Goal: Transaction & Acquisition: Purchase product/service

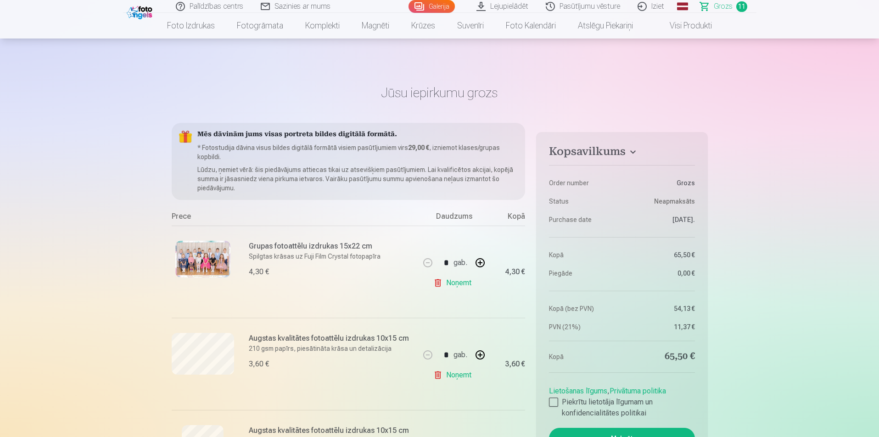
scroll to position [938, 0]
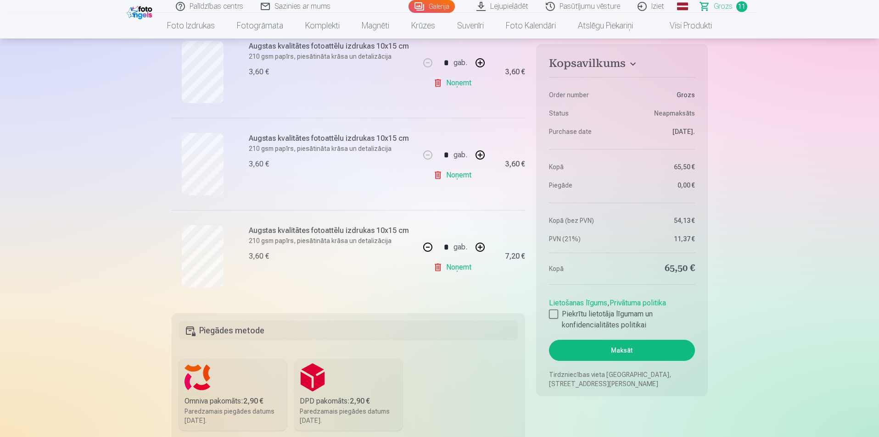
click at [636, 63] on h4 "Kopsavilkums" at bounding box center [622, 65] width 146 height 17
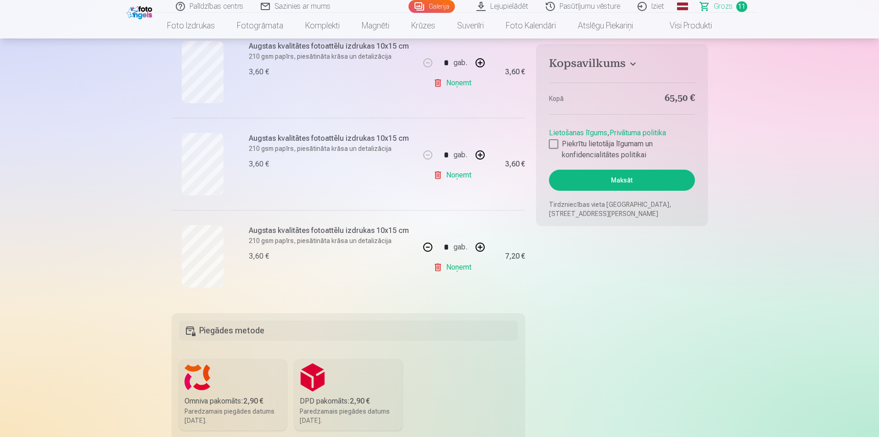
click at [636, 63] on h4 "Kopsavilkums" at bounding box center [622, 65] width 146 height 17
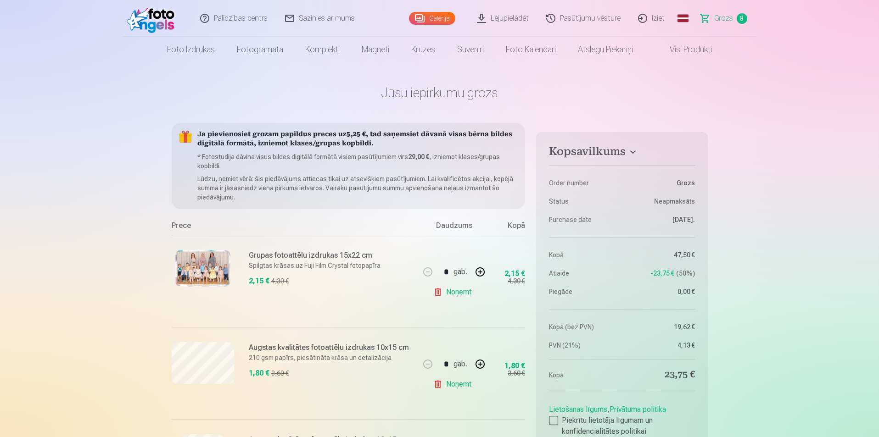
click at [725, 22] on span "Grozs" at bounding box center [723, 18] width 19 height 11
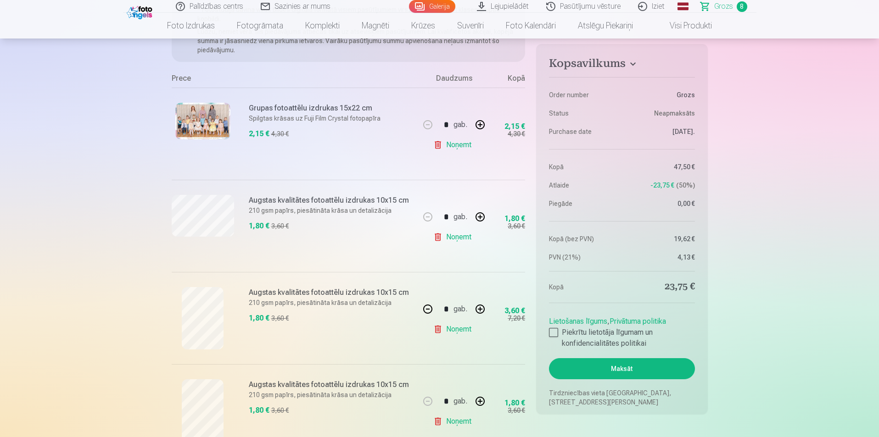
scroll to position [188, 0]
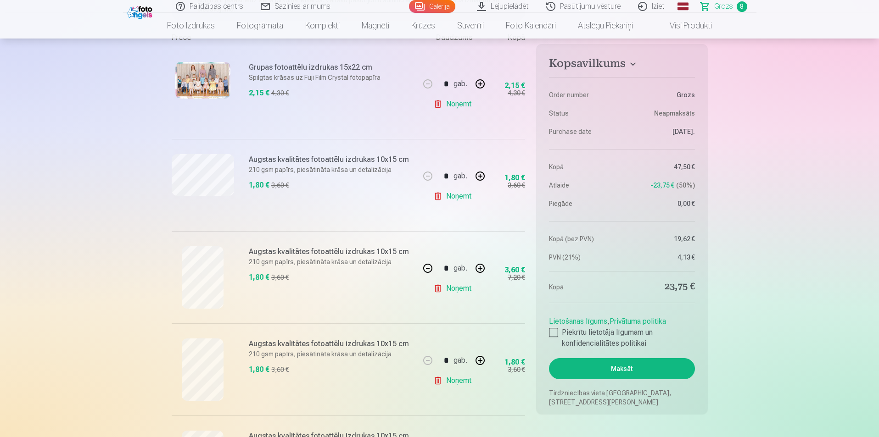
click at [477, 177] on button "button" at bounding box center [480, 176] width 22 height 22
type input "*"
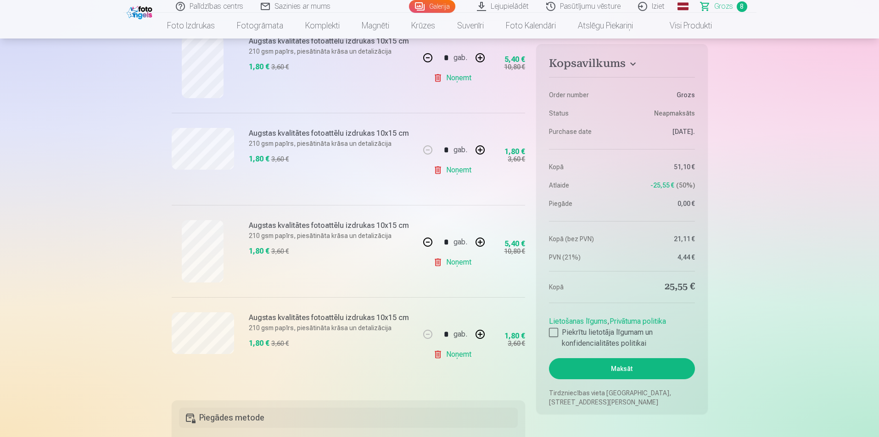
scroll to position [645, 0]
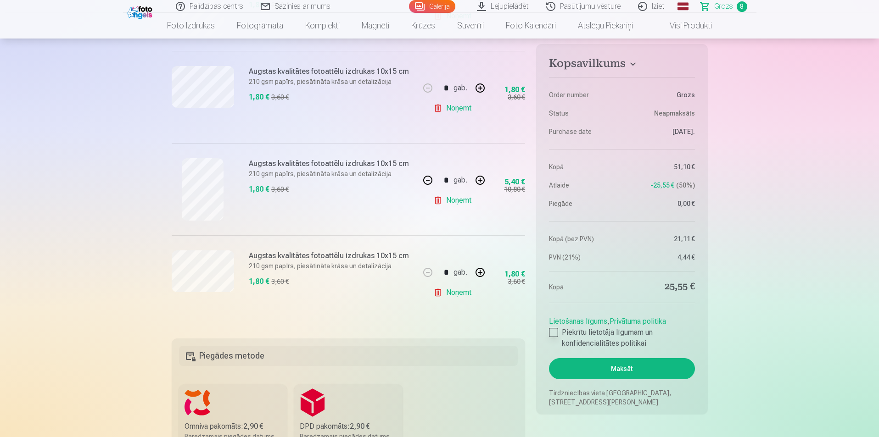
click at [551, 335] on div at bounding box center [553, 332] width 9 height 9
click at [615, 372] on button "Maksāt" at bounding box center [622, 368] width 146 height 21
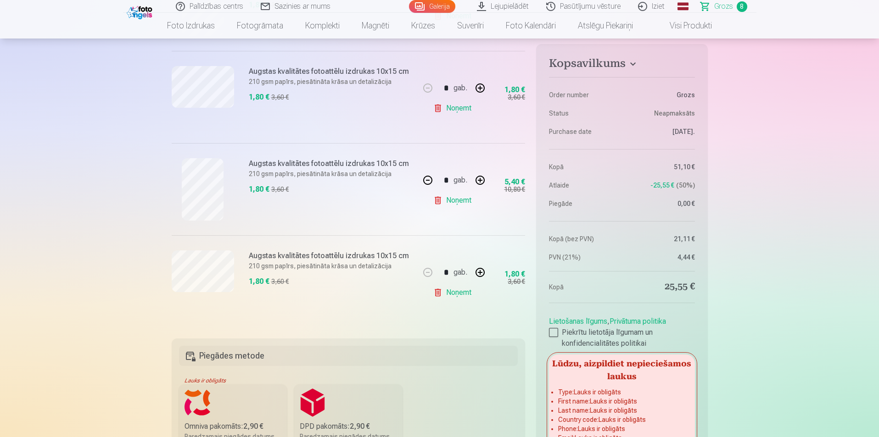
scroll to position [890, 0]
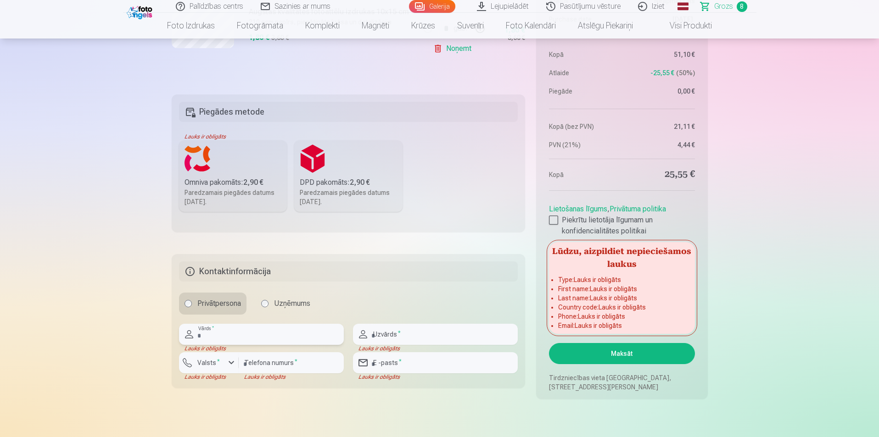
click at [273, 337] on input "text" at bounding box center [261, 334] width 165 height 21
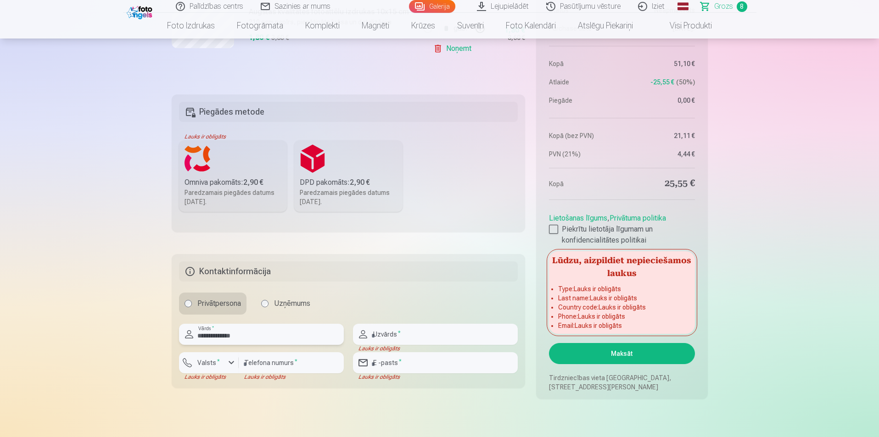
drag, startPoint x: 273, startPoint y: 337, endPoint x: 219, endPoint y: 341, distance: 53.8
click at [219, 341] on input "**********" at bounding box center [261, 334] width 165 height 21
type input "******"
click at [420, 335] on input "text" at bounding box center [435, 334] width 165 height 21
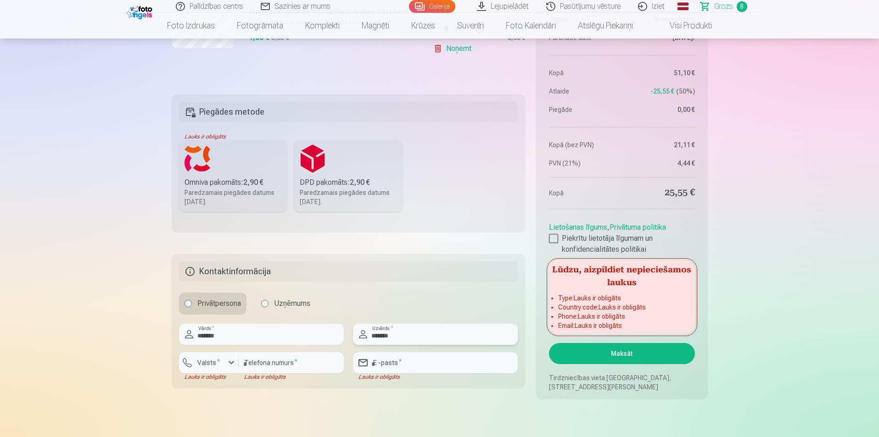
type input "*******"
click at [310, 370] on input "number" at bounding box center [291, 363] width 105 height 21
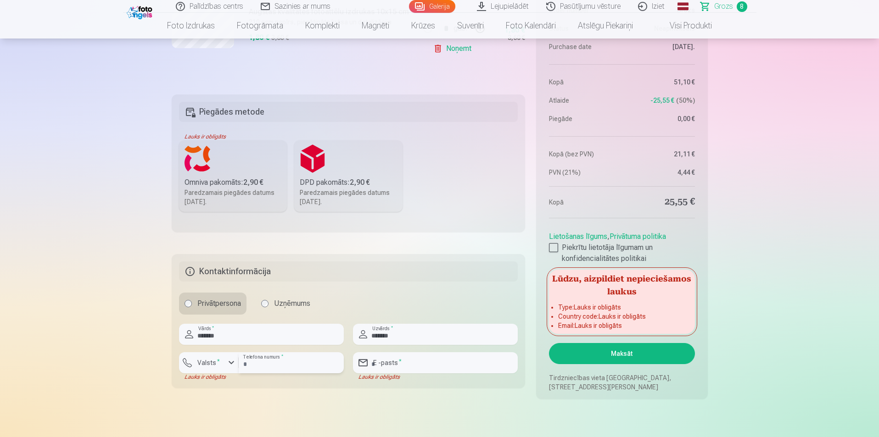
type input "********"
click at [399, 368] on input "email" at bounding box center [435, 363] width 165 height 21
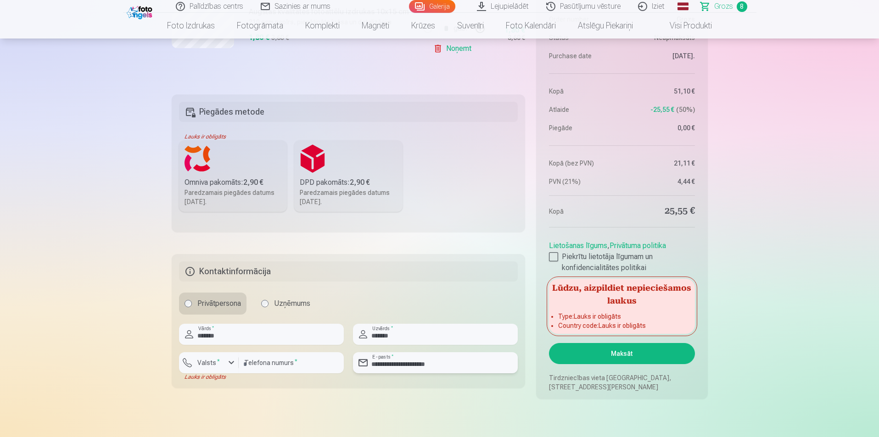
type input "**********"
click at [231, 365] on div "button" at bounding box center [231, 363] width 11 height 11
click at [235, 382] on li "+371 Latvija" at bounding box center [218, 384] width 65 height 18
click at [468, 296] on div "Privātpersona Uzņēmums" at bounding box center [348, 304] width 339 height 22
click at [644, 350] on button "Maksāt" at bounding box center [622, 353] width 146 height 21
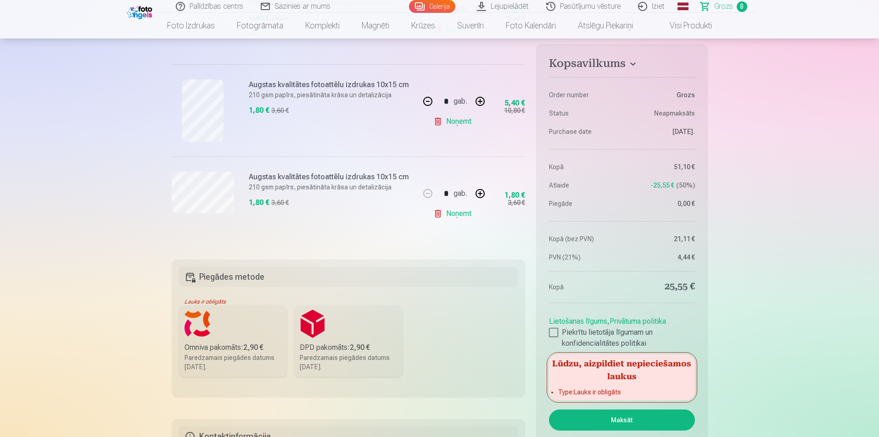
scroll to position [723, 0]
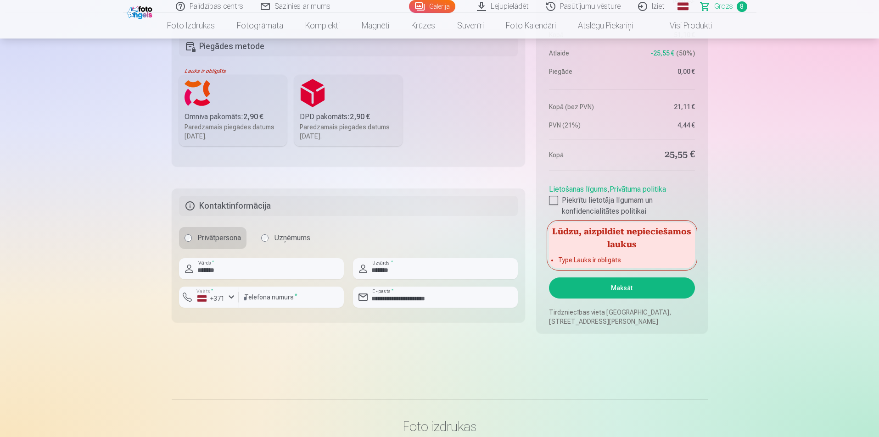
click at [271, 242] on label "Uzņēmums" at bounding box center [286, 238] width 60 height 22
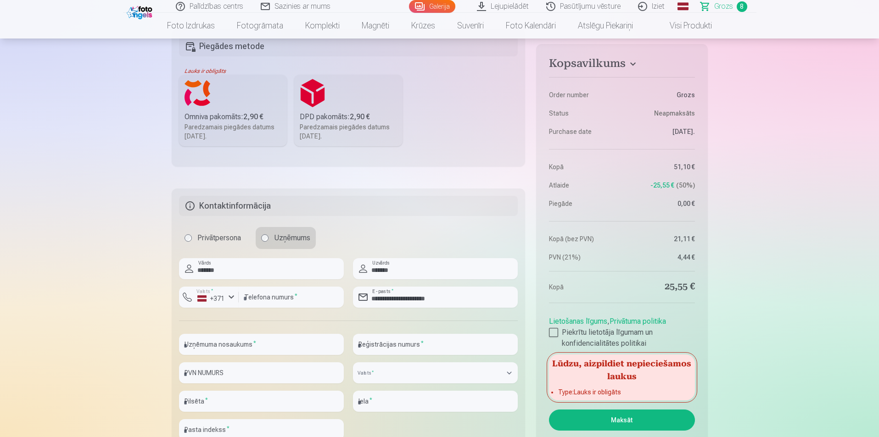
click at [217, 235] on label "Privātpersona" at bounding box center [212, 238] width 67 height 22
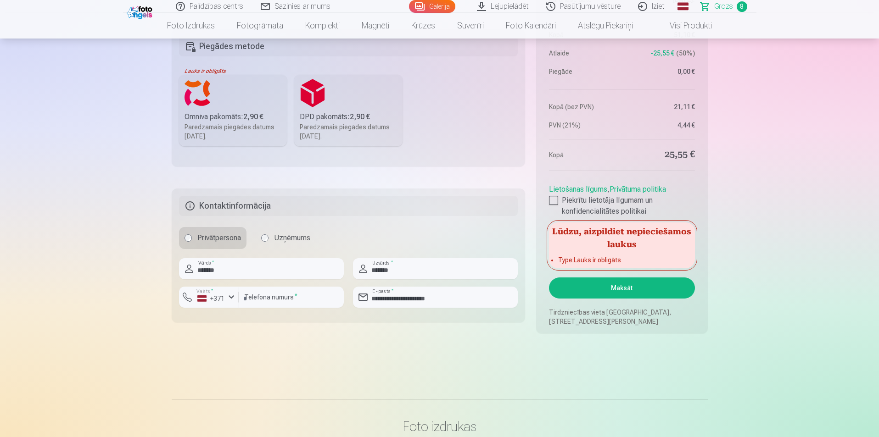
click at [632, 292] on button "Maksāt" at bounding box center [622, 288] width 146 height 21
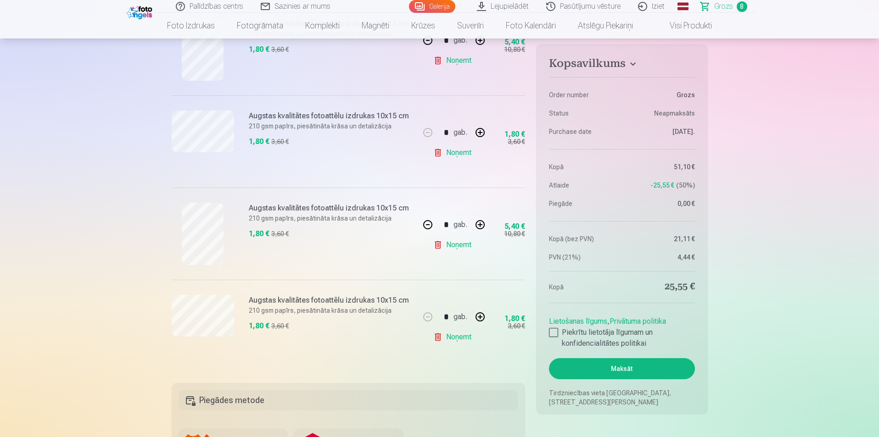
scroll to position [601, 0]
click at [554, 332] on div at bounding box center [553, 332] width 9 height 9
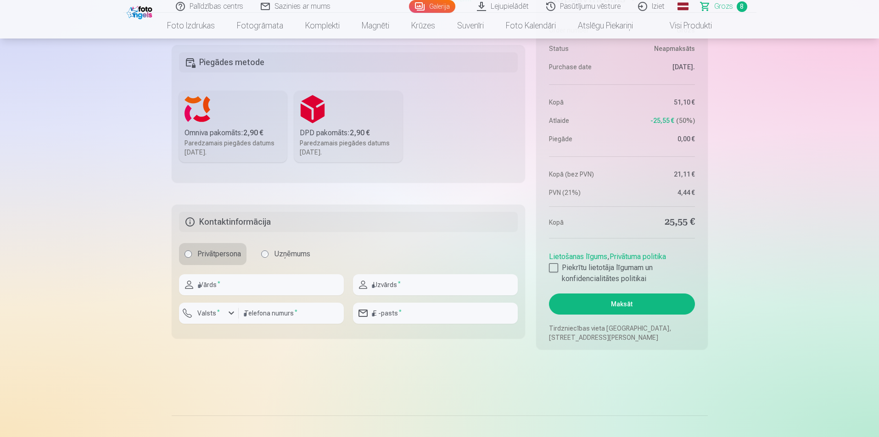
scroll to position [941, 0]
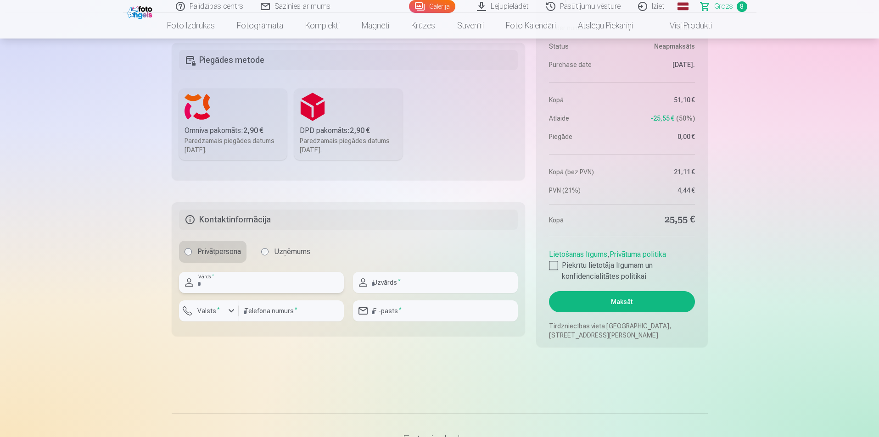
click at [236, 291] on input "text" at bounding box center [261, 282] width 165 height 21
type input "*"
type input "******"
click at [434, 291] on input "text" at bounding box center [435, 282] width 165 height 21
type input "*******"
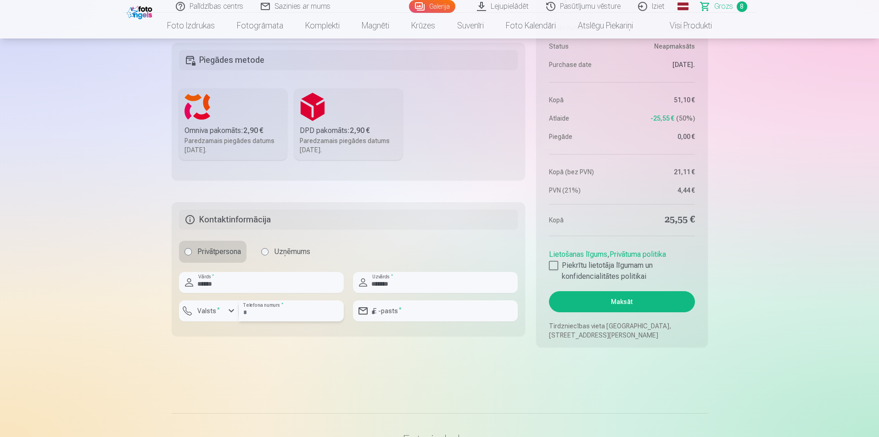
click at [266, 320] on input "number" at bounding box center [291, 311] width 105 height 21
click at [229, 313] on div "button" at bounding box center [231, 311] width 11 height 11
click at [230, 334] on li "+371 Latvija" at bounding box center [218, 333] width 65 height 18
click at [266, 310] on input "number" at bounding box center [291, 311] width 105 height 21
type input "********"
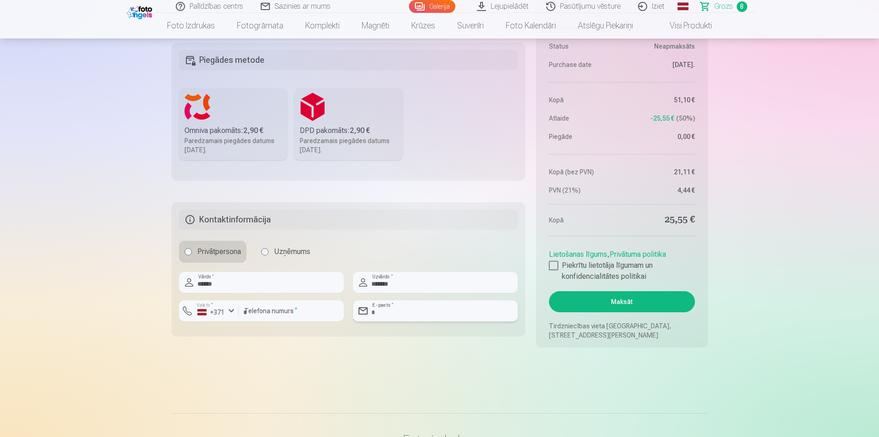
click at [384, 318] on input "email" at bounding box center [435, 311] width 165 height 21
type input "**********"
click at [649, 301] on button "Maksāt" at bounding box center [622, 301] width 146 height 21
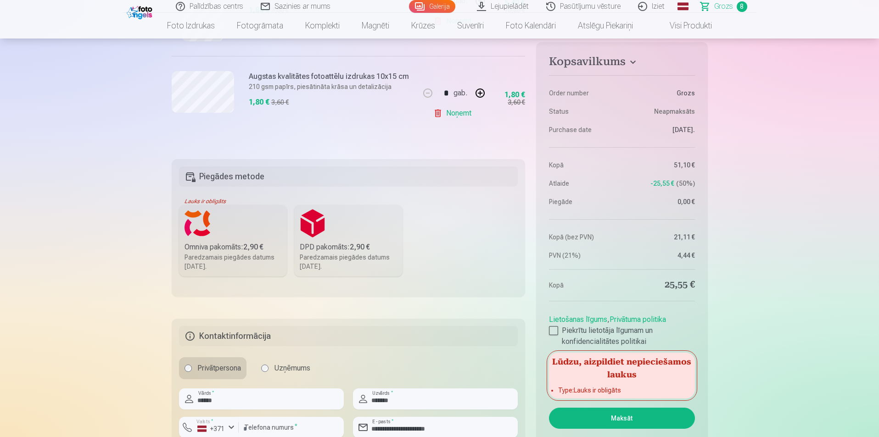
scroll to position [825, 0]
click at [230, 243] on div "Omniva pakomāts : 2,90 €" at bounding box center [233, 246] width 97 height 11
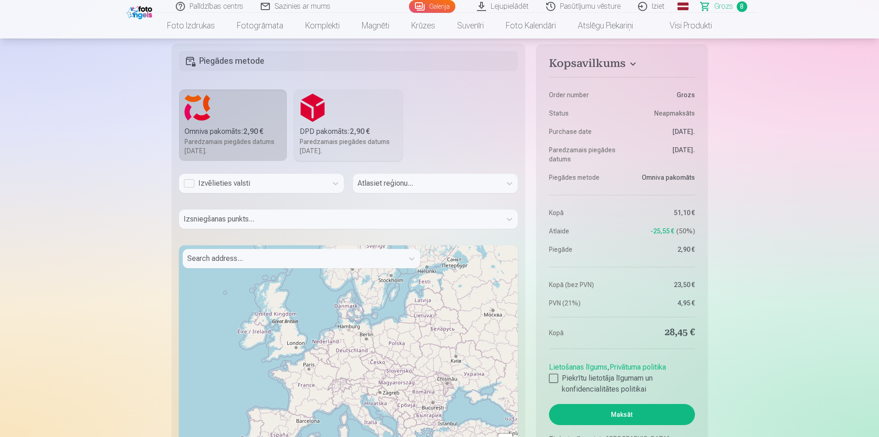
scroll to position [941, 0]
click at [330, 183] on div at bounding box center [335, 183] width 17 height 17
click at [309, 208] on div "Latvija" at bounding box center [261, 208] width 164 height 18
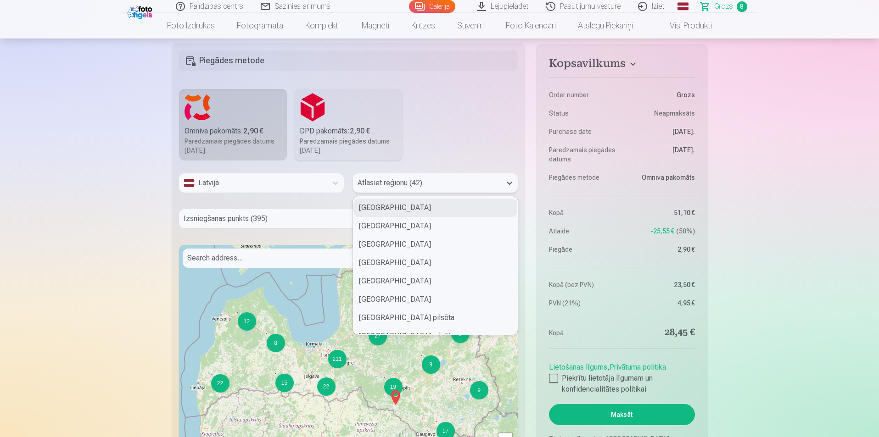
click at [484, 187] on div at bounding box center [427, 183] width 139 height 13
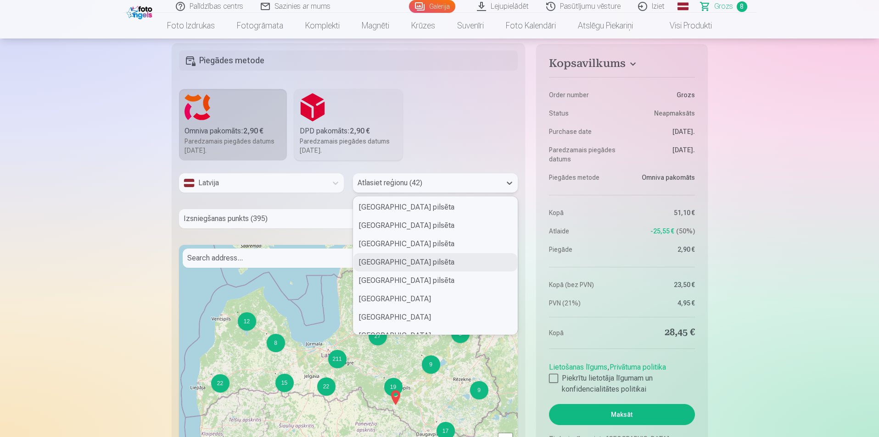
click at [392, 257] on div "Rīgas pilsēta" at bounding box center [435, 262] width 164 height 18
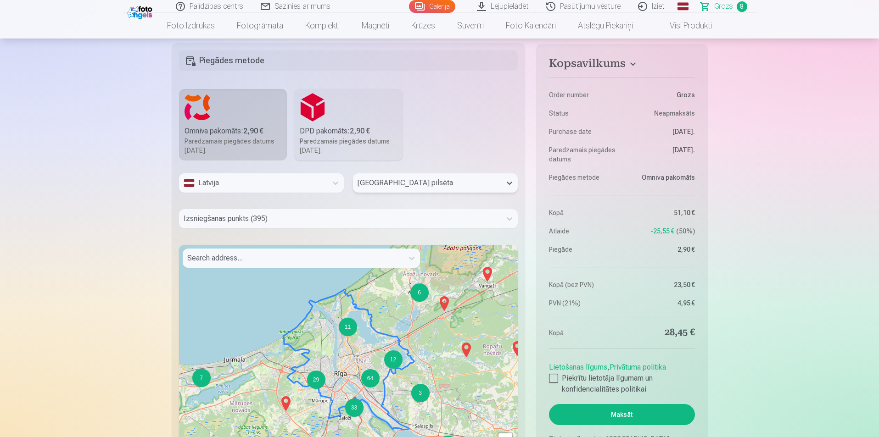
click at [275, 223] on div at bounding box center [340, 219] width 313 height 13
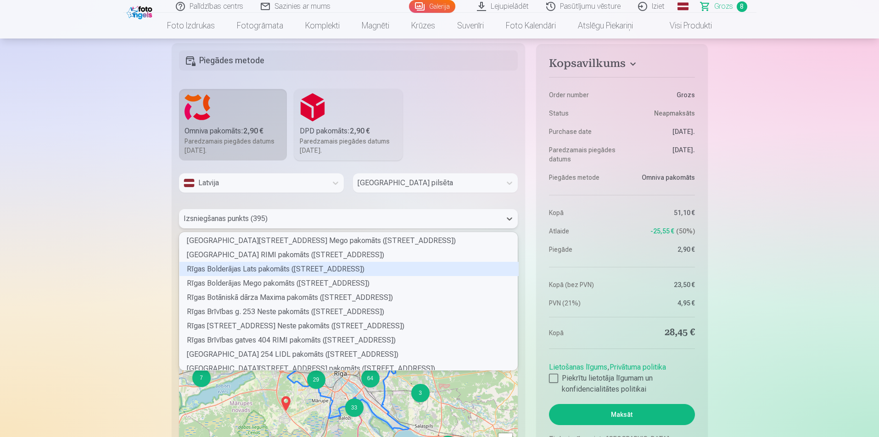
scroll to position [2745, 0]
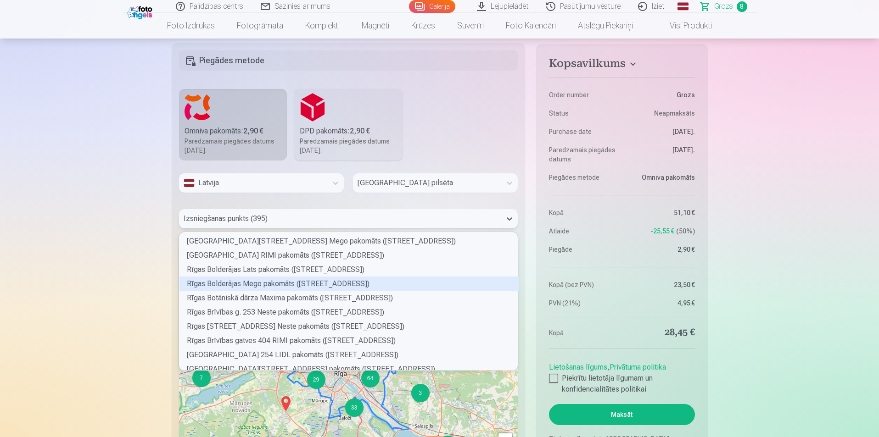
click at [313, 285] on div "Rīgas Bolderājas Mego pakomāts (Gobas iela 13)" at bounding box center [348, 284] width 339 height 14
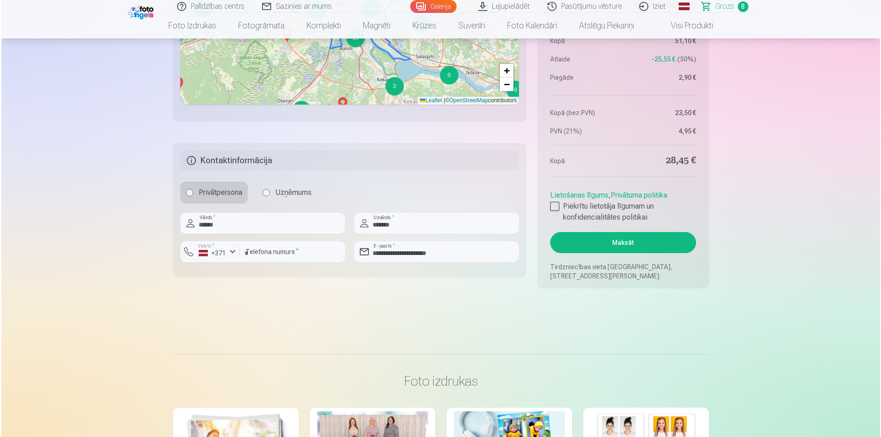
scroll to position [1317, 0]
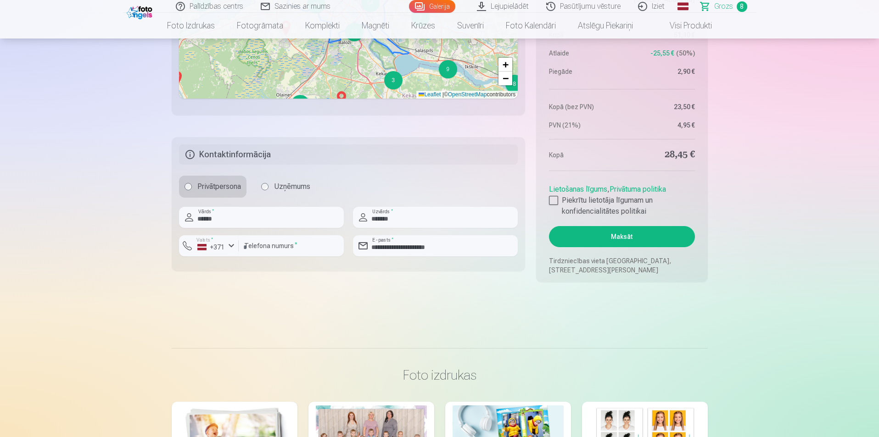
click at [600, 235] on button "Maksāt" at bounding box center [622, 236] width 146 height 21
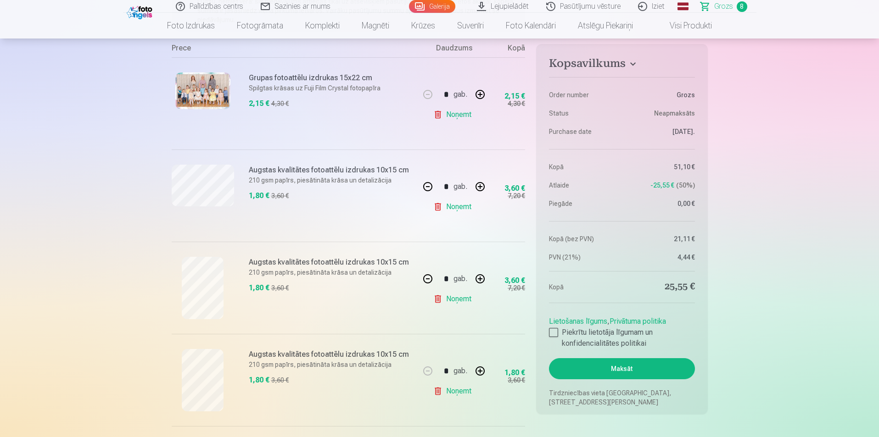
scroll to position [178, 0]
click at [480, 183] on button "button" at bounding box center [480, 186] width 22 height 22
type input "*"
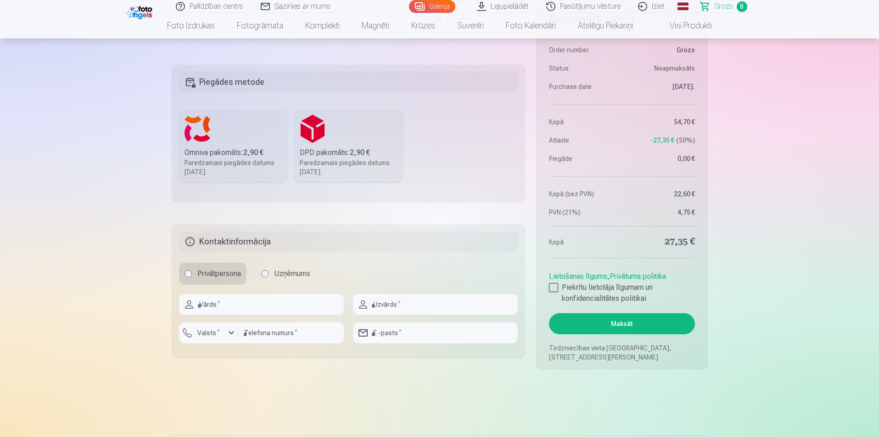
scroll to position [919, 0]
click at [257, 161] on div "Paredzamais piegādes datums 1.11.2025." at bounding box center [233, 168] width 97 height 18
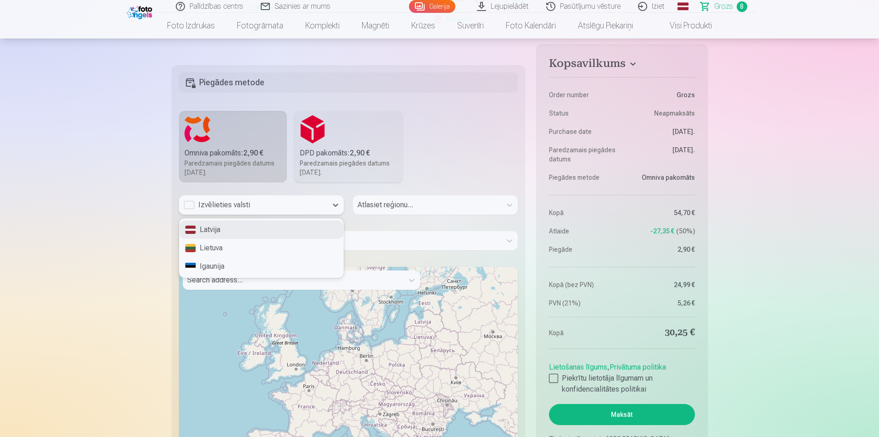
click at [299, 207] on div "Izvēlieties valsti" at bounding box center [253, 205] width 139 height 11
click at [296, 229] on div "Latvija" at bounding box center [261, 230] width 164 height 18
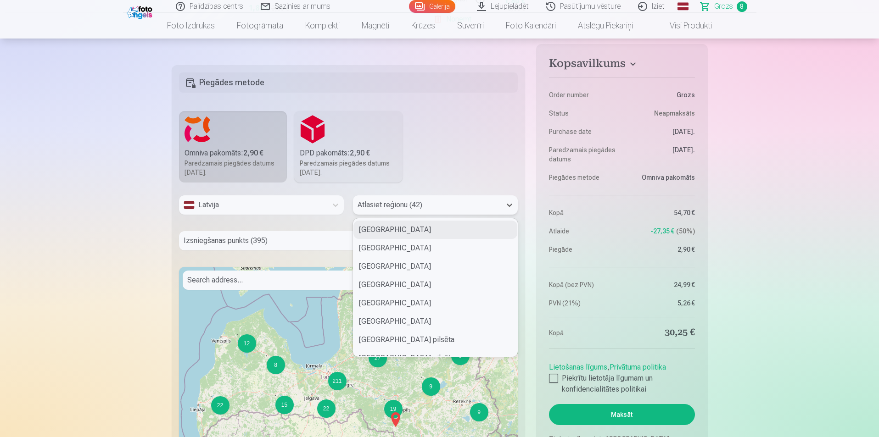
click at [421, 211] on div at bounding box center [427, 205] width 139 height 13
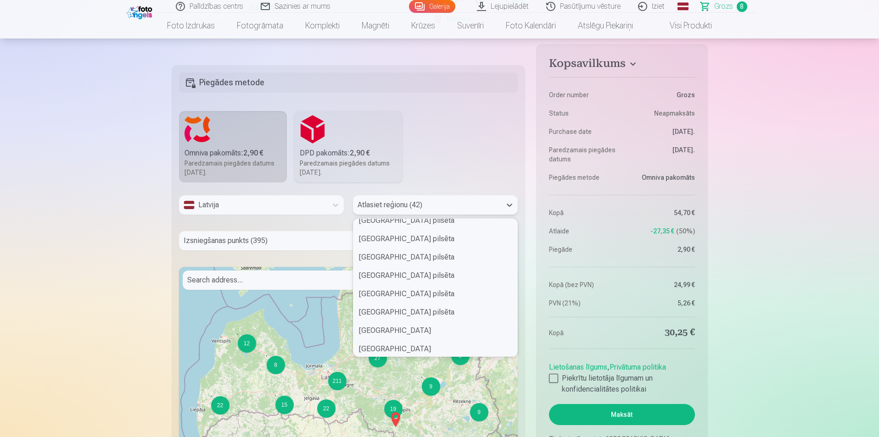
scroll to position [123, 0]
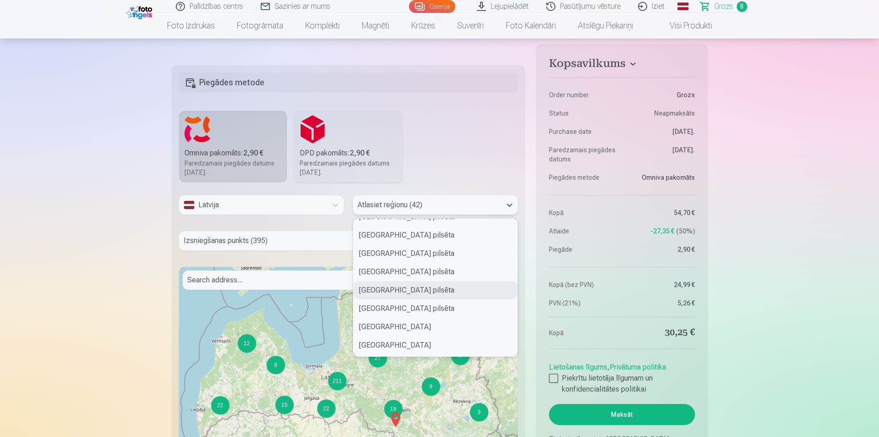
click at [403, 295] on div "Rīgas pilsēta" at bounding box center [435, 290] width 164 height 18
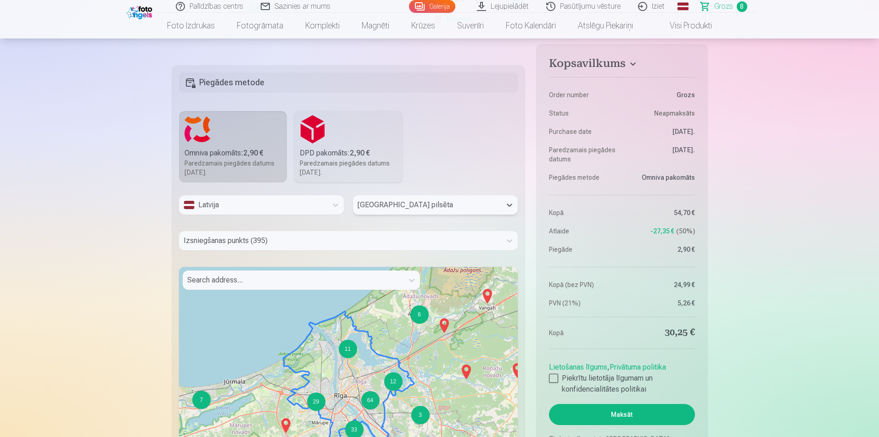
click at [376, 243] on div at bounding box center [340, 241] width 313 height 13
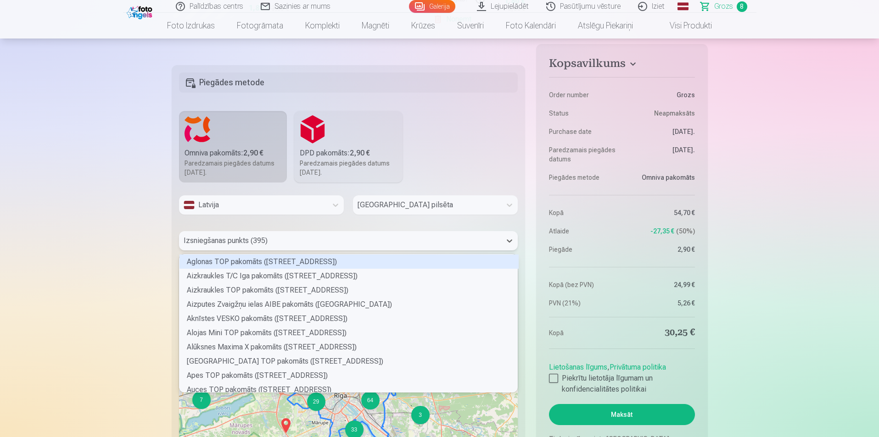
scroll to position [135, 336]
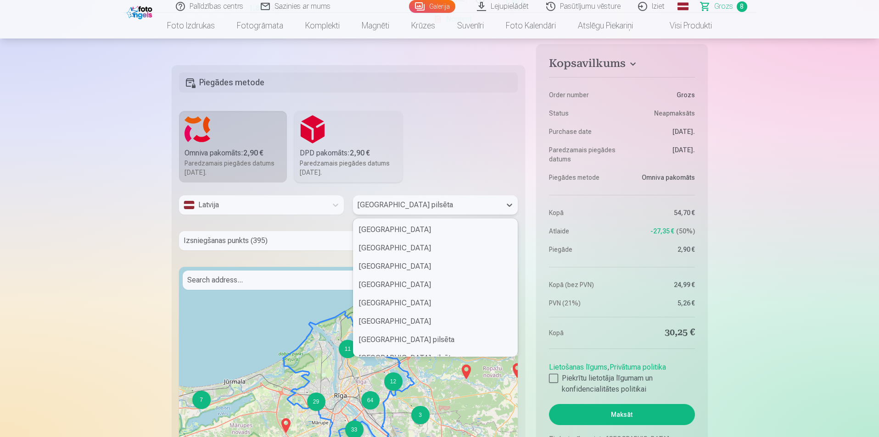
click at [420, 208] on div at bounding box center [427, 205] width 139 height 13
click at [391, 342] on div "Rīgas pilsēta" at bounding box center [435, 341] width 164 height 18
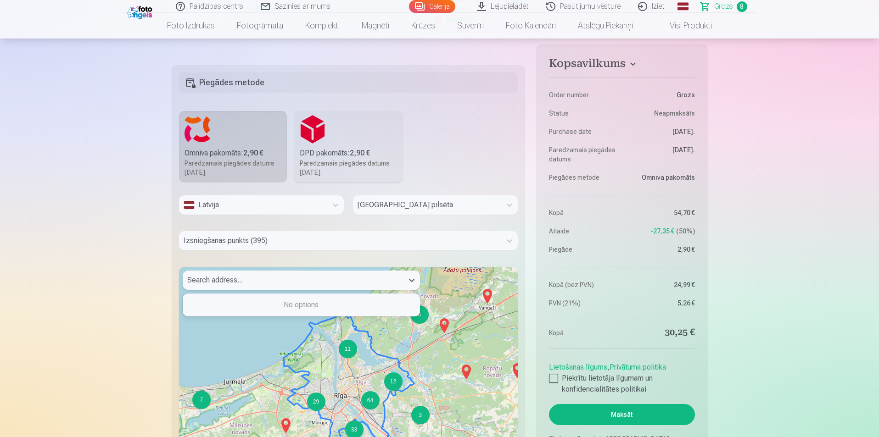
click at [376, 287] on div "Search address..." at bounding box center [293, 280] width 221 height 19
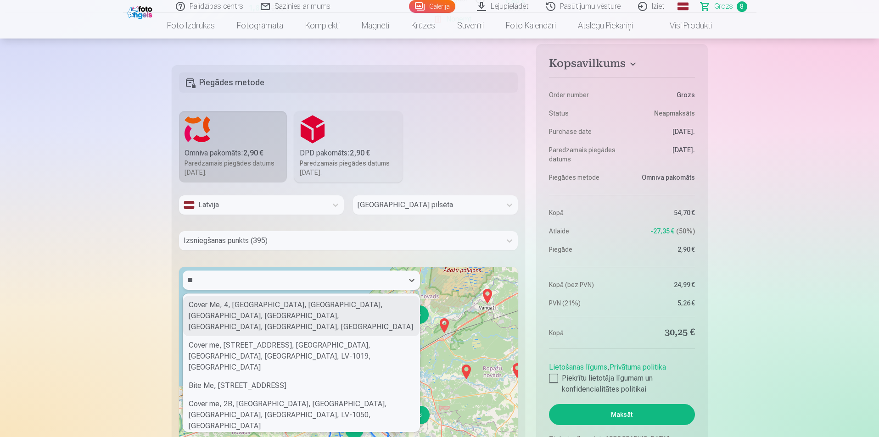
type input "*"
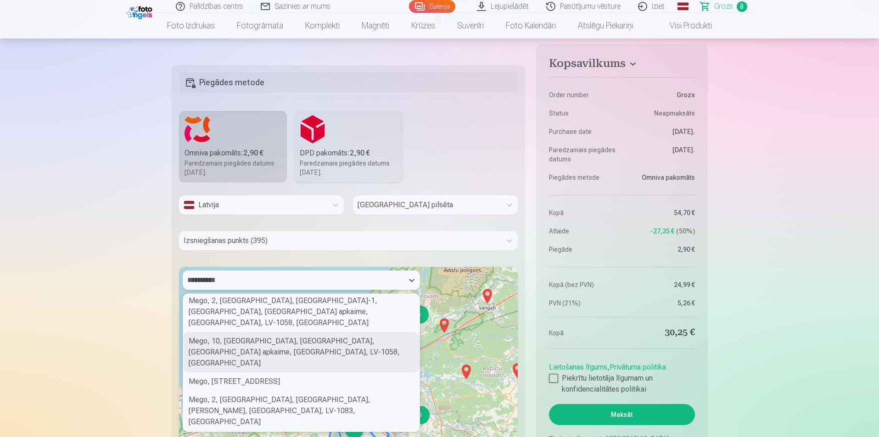
scroll to position [0, 0]
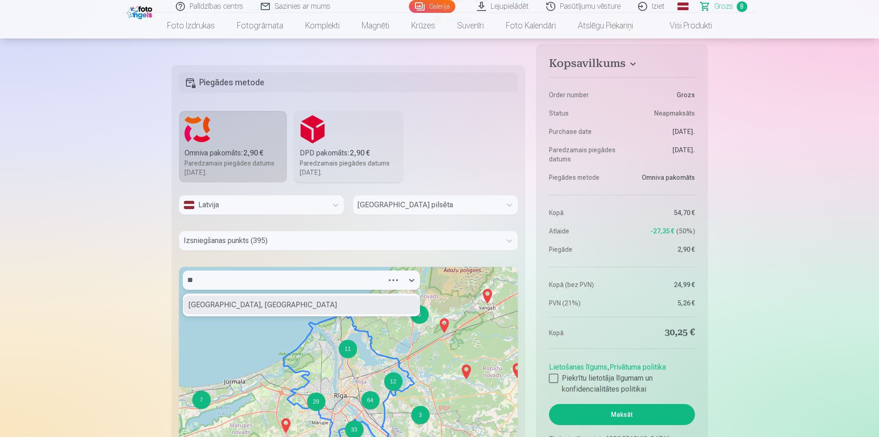
type input "*"
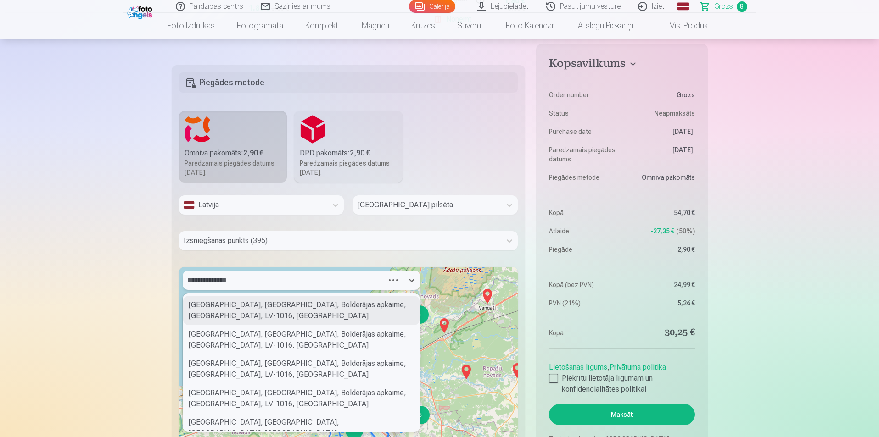
type input "**********"
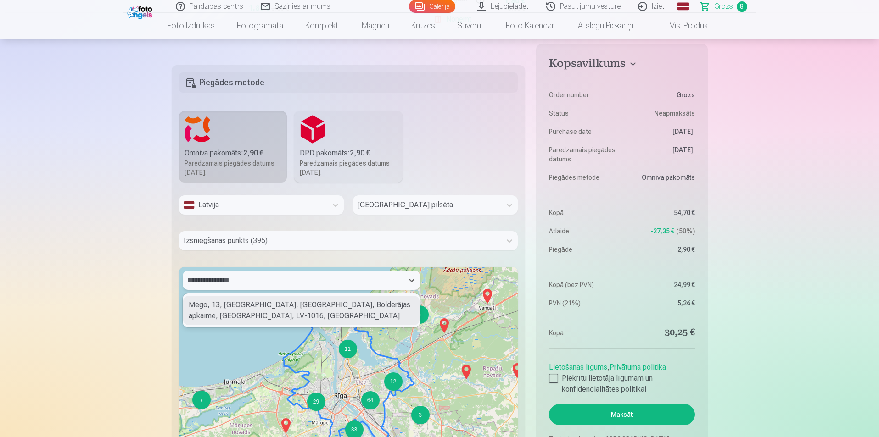
click at [260, 316] on div "Mego, 13, Gobas iela, Bolderāja, Bolderājas apkaime, Riga, LV-1016, Latvia" at bounding box center [301, 310] width 236 height 29
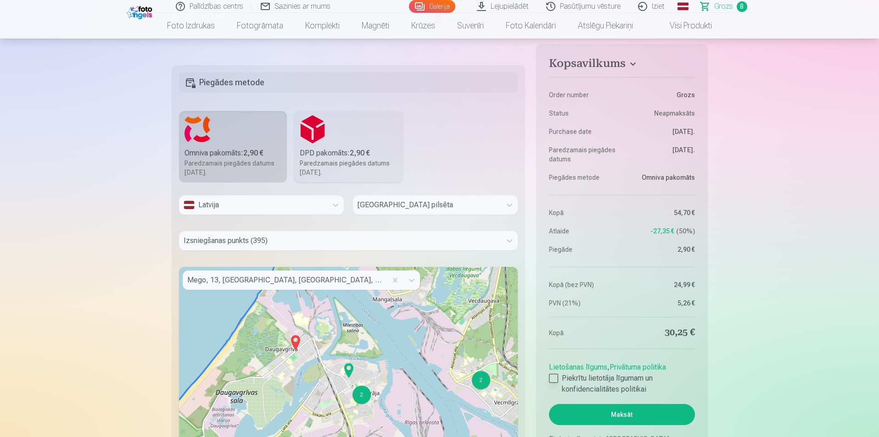
click at [555, 380] on div at bounding box center [553, 378] width 9 height 9
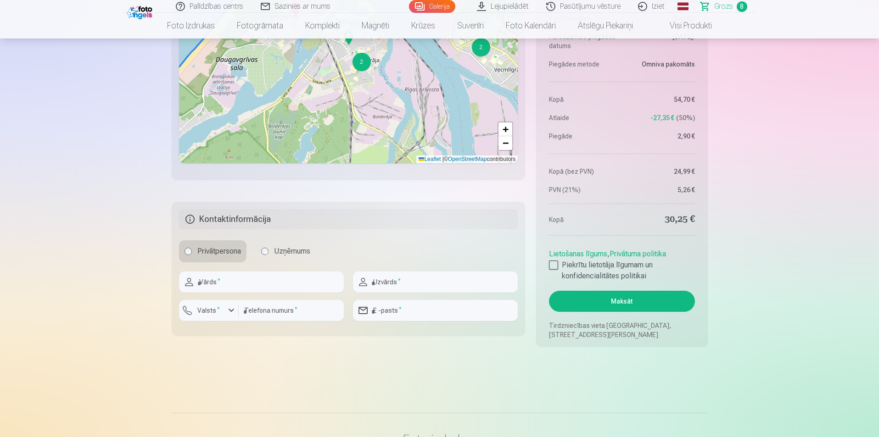
scroll to position [1253, 0]
click at [228, 282] on input "text" at bounding box center [261, 281] width 165 height 21
type input "******"
click at [390, 280] on input "text" at bounding box center [435, 281] width 165 height 21
type input "*******"
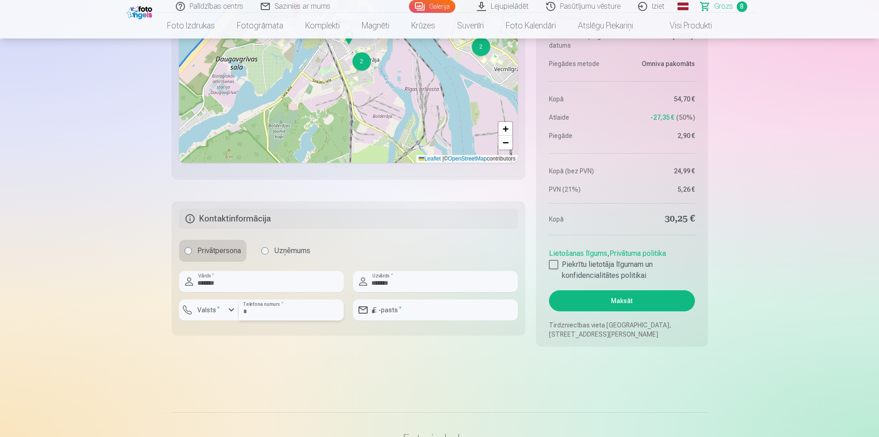
click at [306, 310] on input "number" at bounding box center [291, 310] width 105 height 21
type input "********"
click at [395, 307] on input "email" at bounding box center [435, 310] width 165 height 21
type input "**********"
click at [618, 302] on button "Maksāt" at bounding box center [622, 301] width 146 height 21
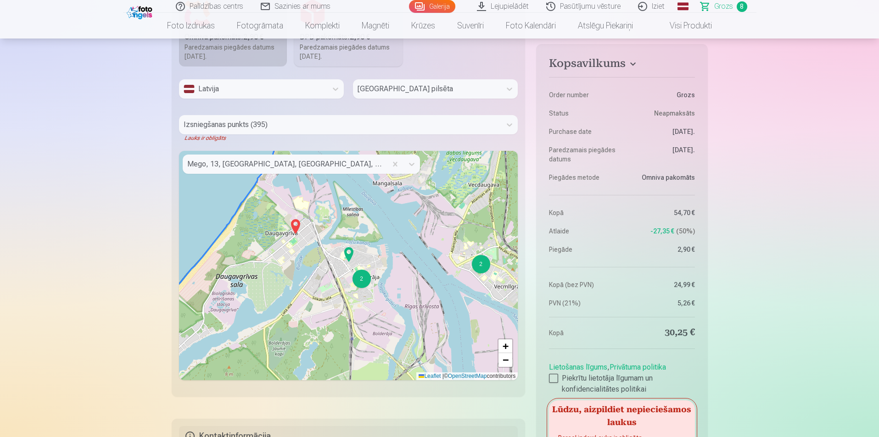
scroll to position [968, 0]
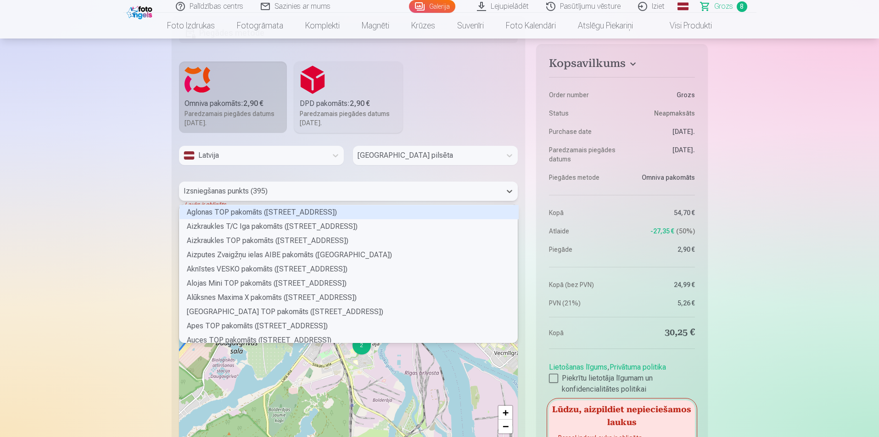
click at [280, 193] on div at bounding box center [340, 191] width 313 height 13
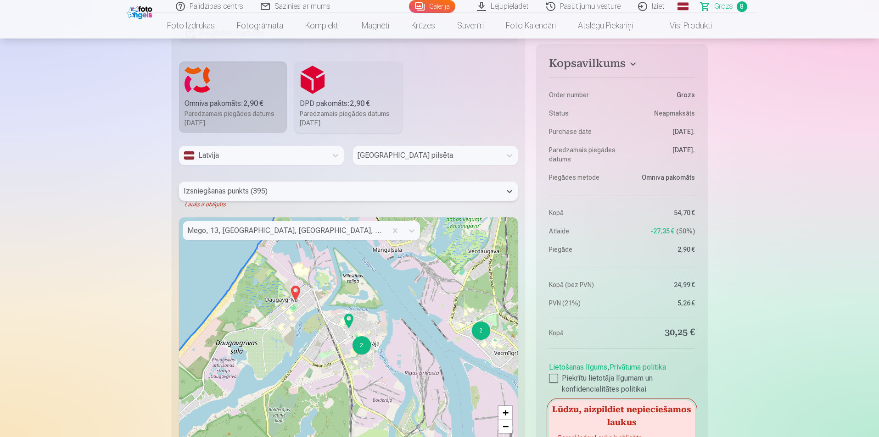
click at [280, 193] on div at bounding box center [340, 191] width 313 height 13
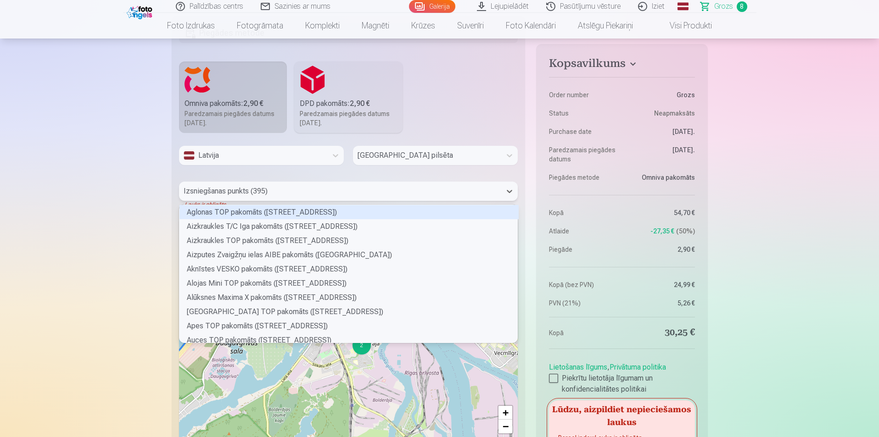
scroll to position [135, 336]
click at [280, 193] on div at bounding box center [340, 191] width 313 height 13
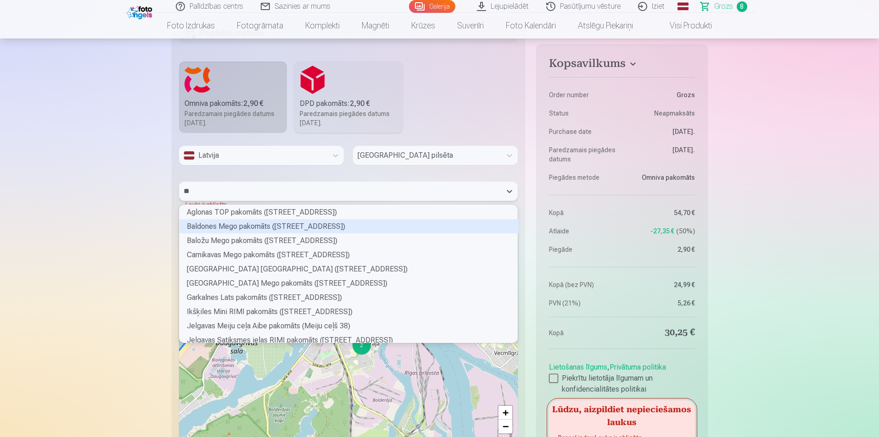
type input "*"
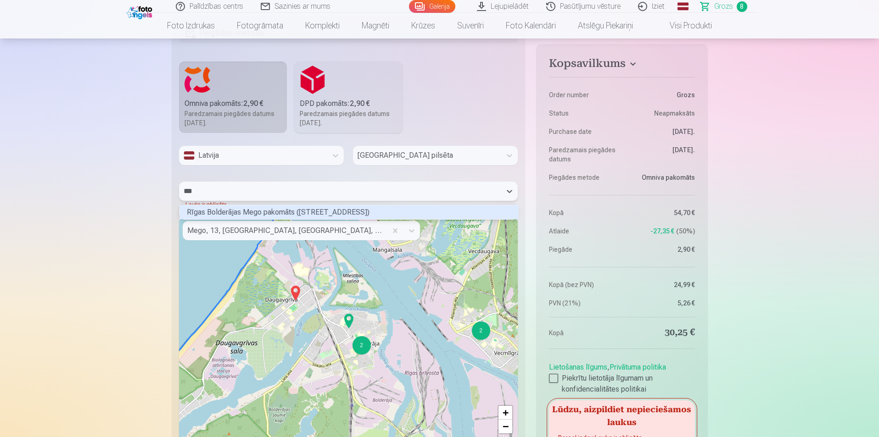
scroll to position [12, 336]
type input "*****"
click at [273, 213] on div "Rīgas Bolderājas Mego pakomāts (Gobas iela 13)" at bounding box center [348, 212] width 339 height 14
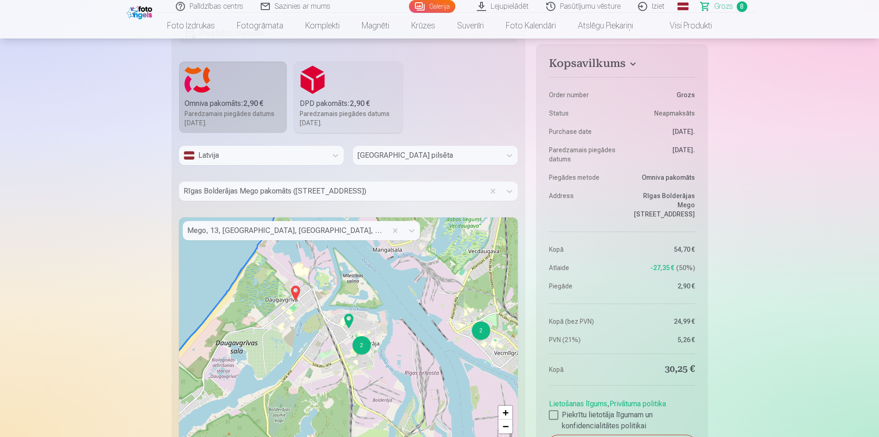
scroll to position [1192, 0]
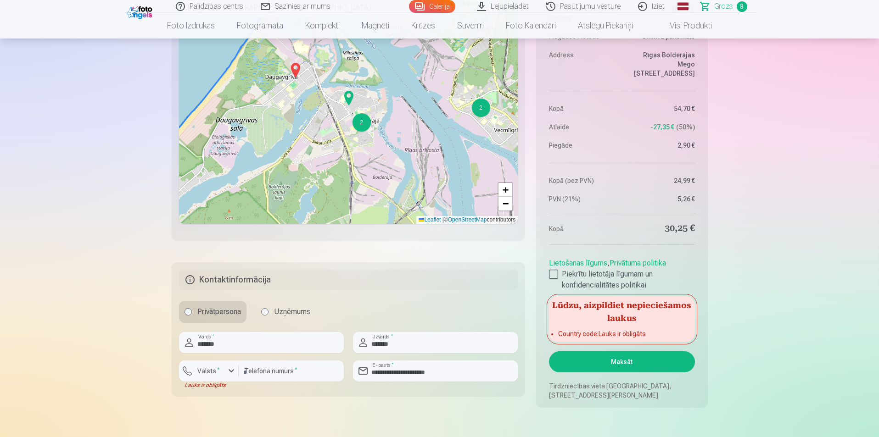
click at [627, 365] on button "Maksāt" at bounding box center [622, 362] width 146 height 21
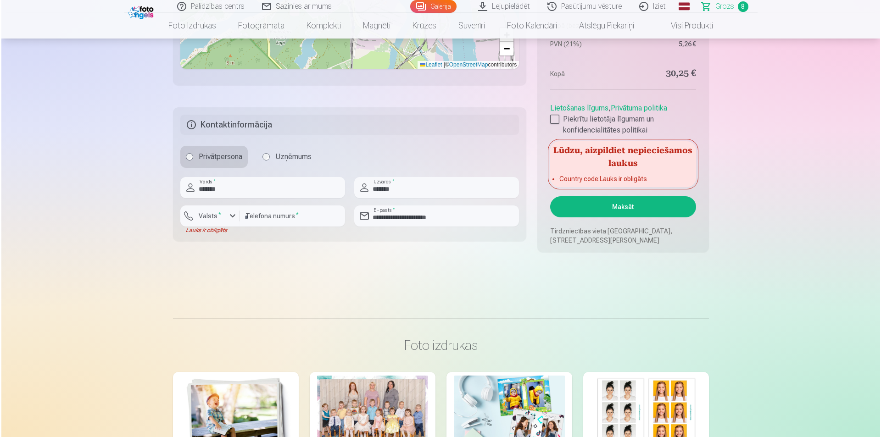
scroll to position [1348, 0]
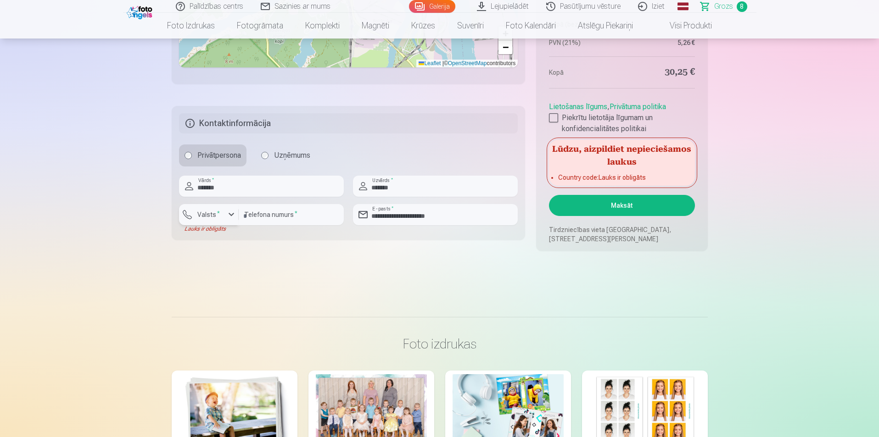
click at [230, 216] on div "button" at bounding box center [231, 214] width 11 height 11
click at [235, 236] on li "+371 Latvija" at bounding box center [218, 236] width 65 height 18
click at [633, 206] on button "Maksāt" at bounding box center [622, 205] width 146 height 21
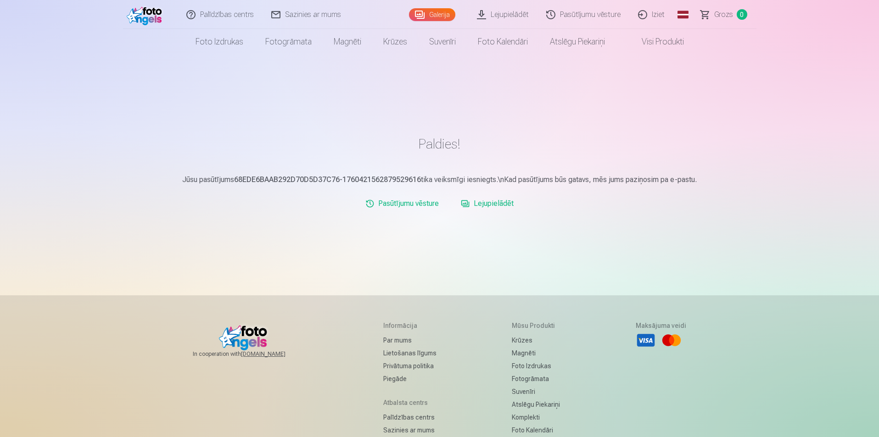
scroll to position [111, 0]
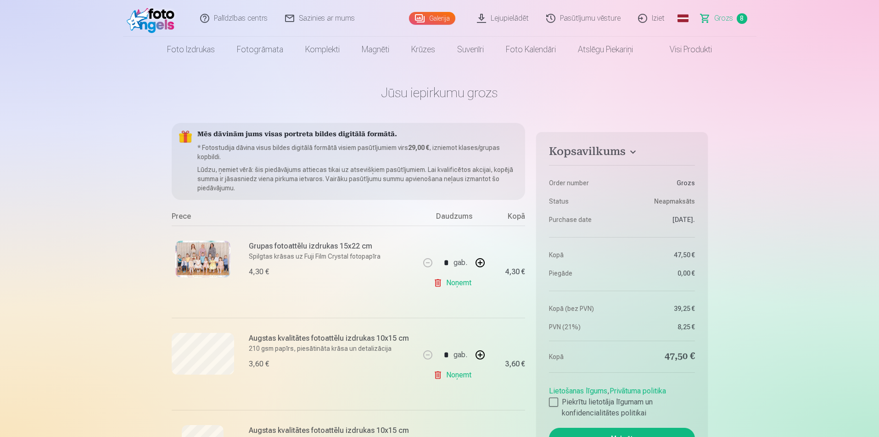
click at [721, 17] on span "Grozs" at bounding box center [723, 18] width 19 height 11
